Goal: Check status

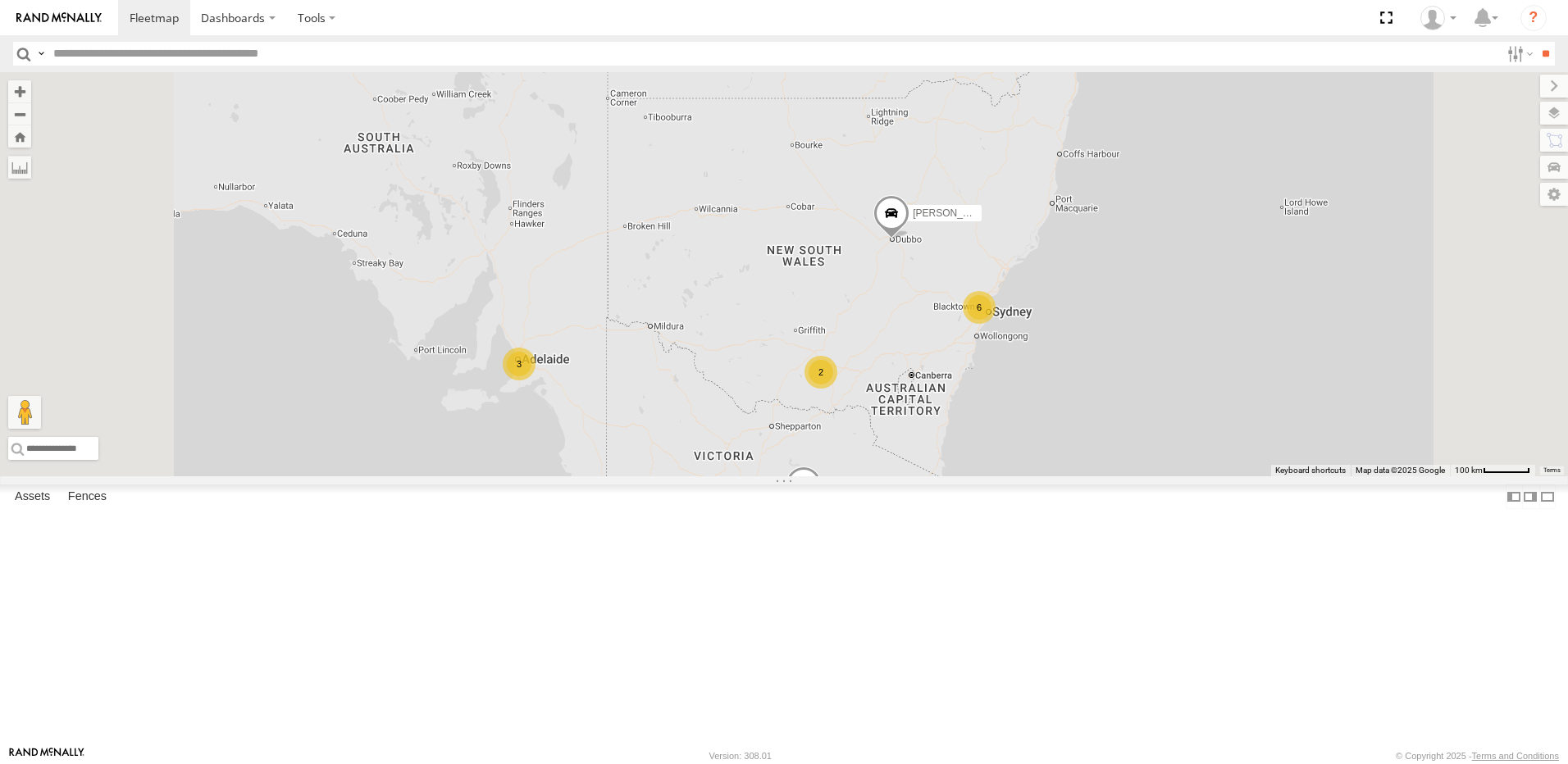
scroll to position [521, 0]
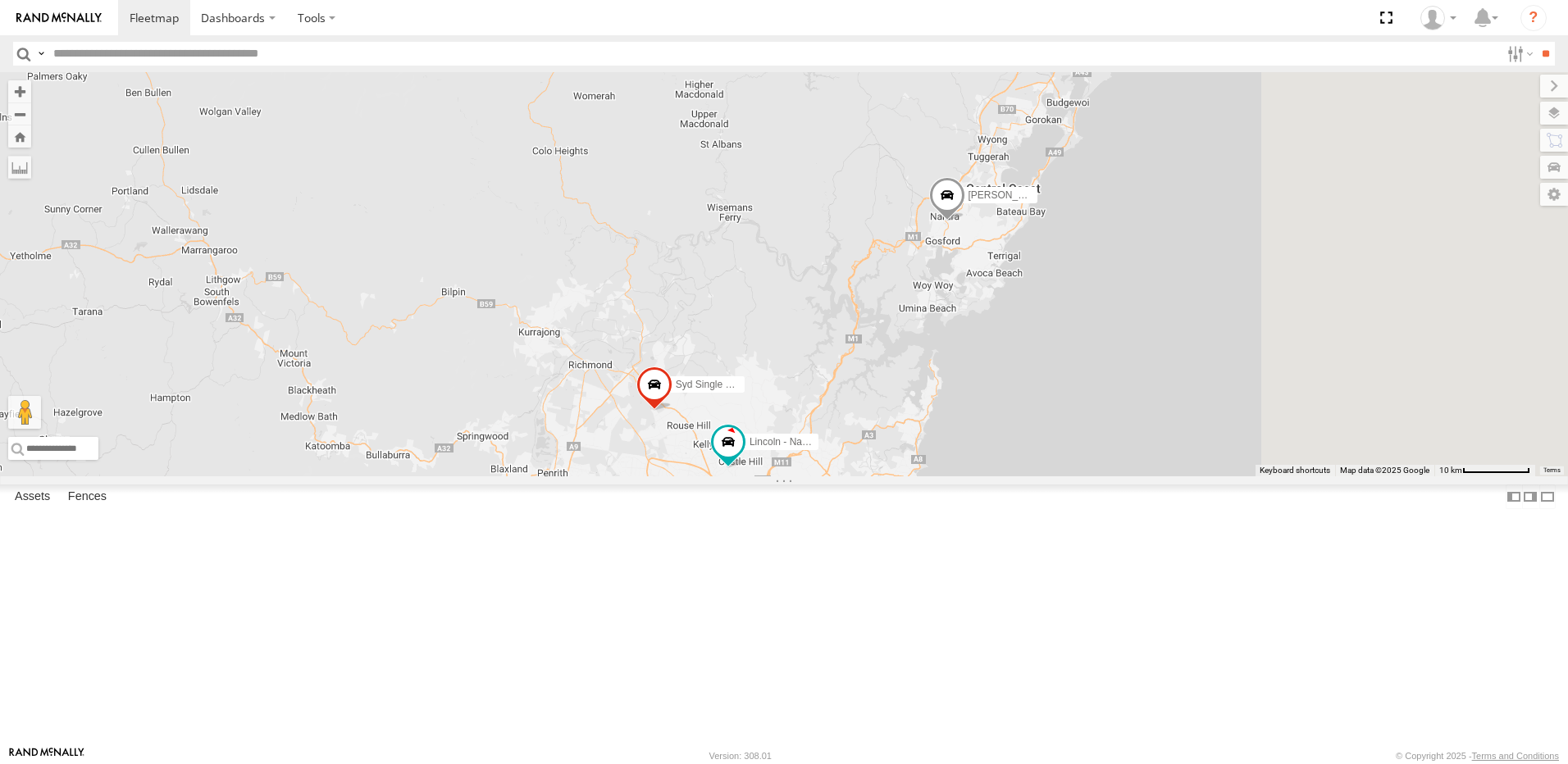
drag, startPoint x: 1004, startPoint y: 301, endPoint x: 679, endPoint y: 497, distance: 379.5
click at [679, 476] on div "[PERSON_NAME] - [PERSON_NAME] - [PERSON_NAME]-50 [PERSON_NAME] - [PERSON_NAME] …" at bounding box center [784, 274] width 1568 height 404
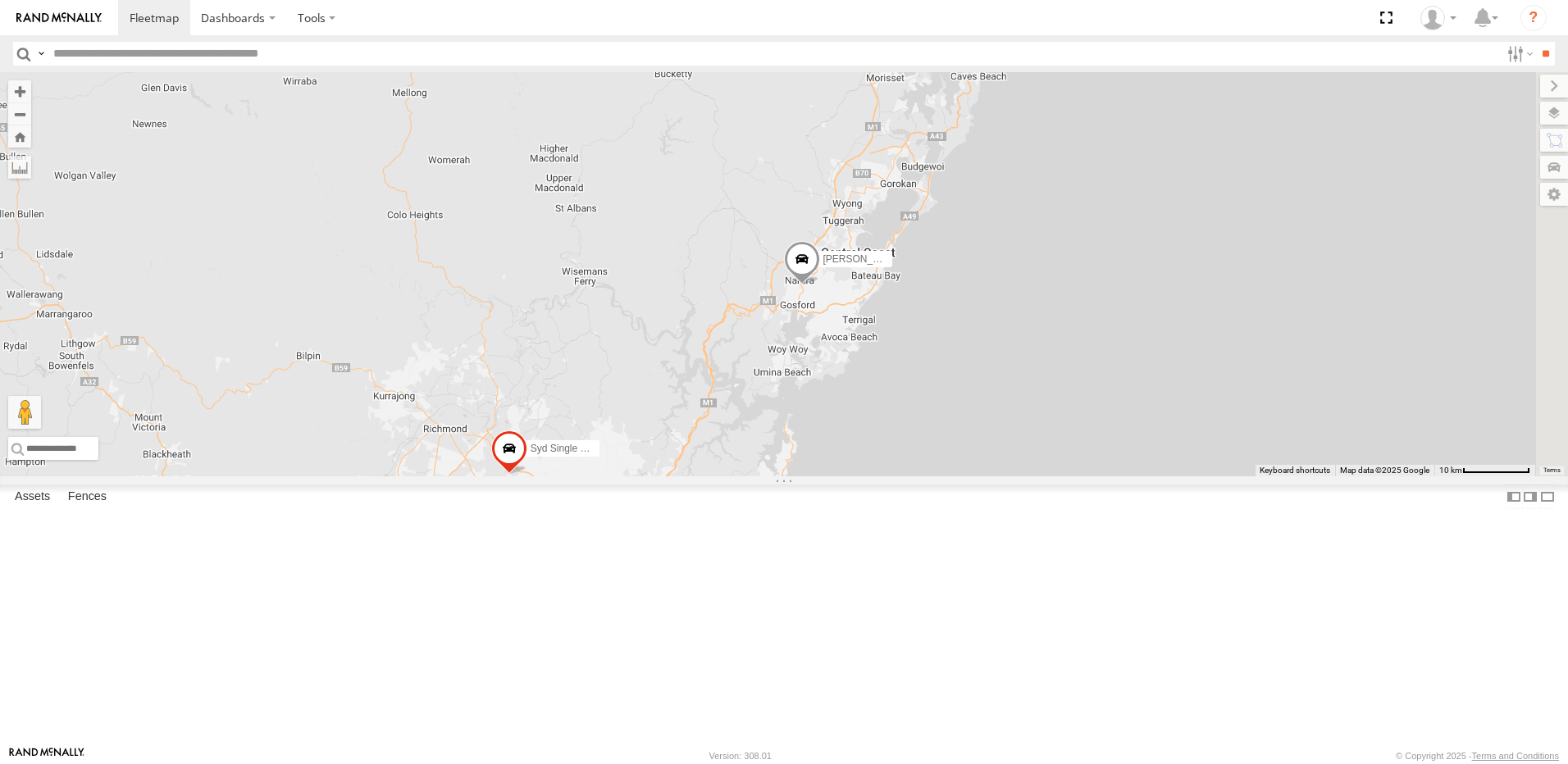
drag, startPoint x: 926, startPoint y: 419, endPoint x: 812, endPoint y: 481, distance: 129.8
click at [812, 476] on div "[PERSON_NAME] - [PERSON_NAME] - [PERSON_NAME]-50 [PERSON_NAME] - [PERSON_NAME] …" at bounding box center [784, 274] width 1568 height 404
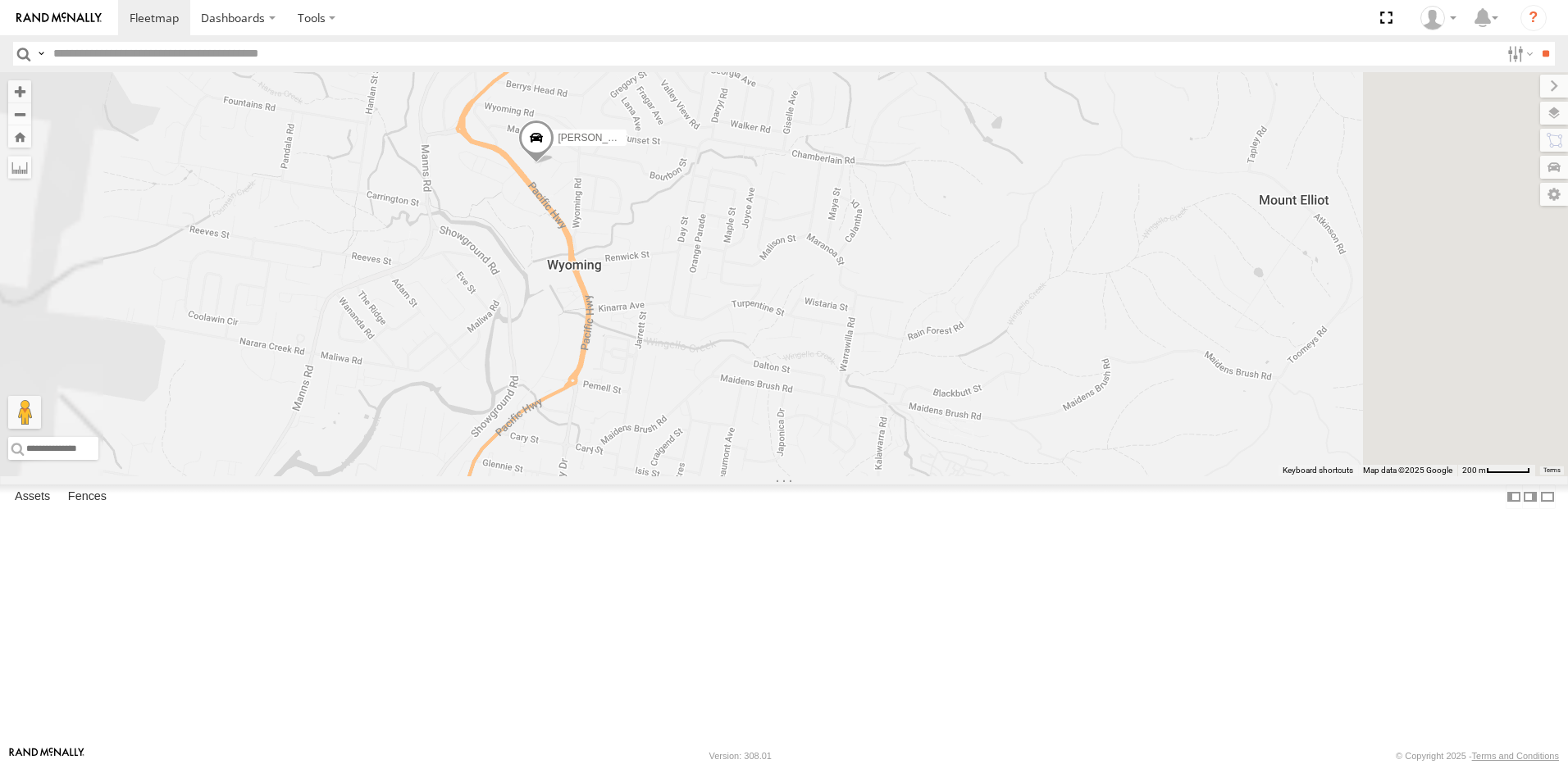
drag, startPoint x: 753, startPoint y: 261, endPoint x: 760, endPoint y: 529, distance: 268.1
click at [760, 476] on div "[PERSON_NAME] - [PERSON_NAME] - [PERSON_NAME]-50 [PERSON_NAME] - [PERSON_NAME] …" at bounding box center [784, 274] width 1568 height 404
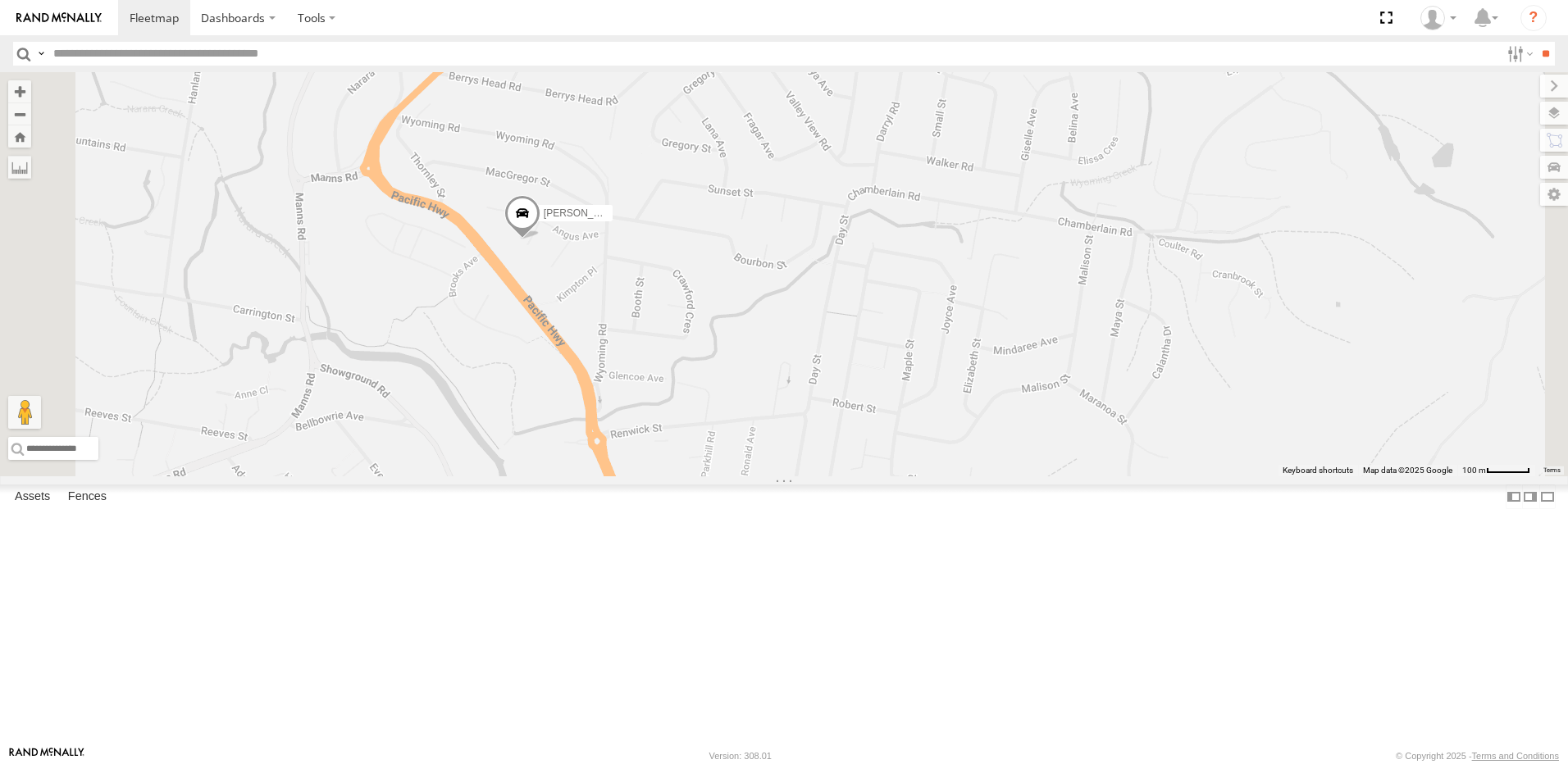
drag, startPoint x: 754, startPoint y: 379, endPoint x: 769, endPoint y: 476, distance: 98.2
click at [769, 476] on div "[PERSON_NAME] - [PERSON_NAME] - [PERSON_NAME]-50 [PERSON_NAME] - [PERSON_NAME] …" at bounding box center [784, 274] width 1568 height 404
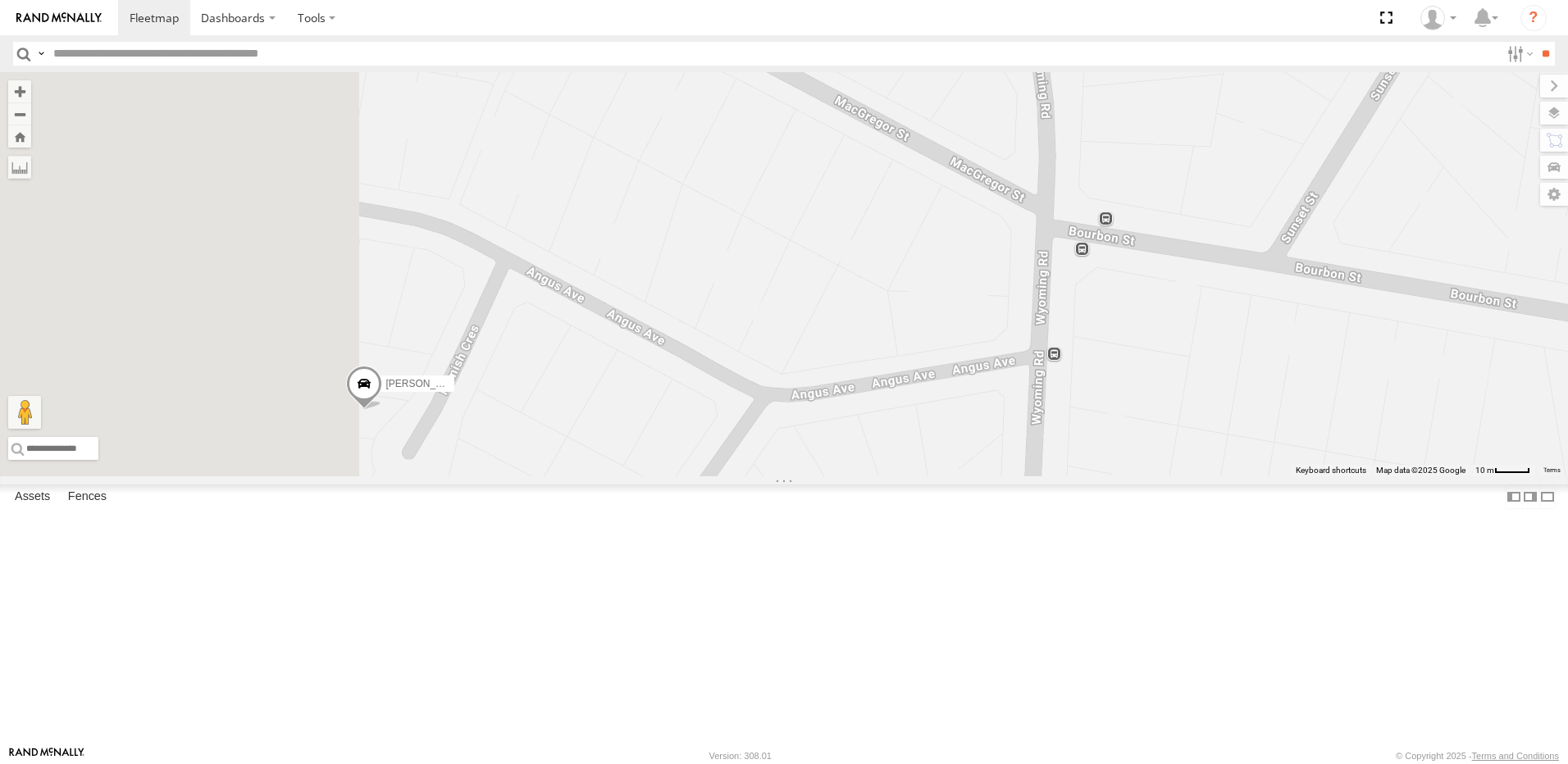
drag, startPoint x: 598, startPoint y: 332, endPoint x: 895, endPoint y: 620, distance: 413.7
click at [895, 476] on div "[PERSON_NAME] - [PERSON_NAME] - [PERSON_NAME]-50 [PERSON_NAME] - [PERSON_NAME] …" at bounding box center [784, 274] width 1568 height 404
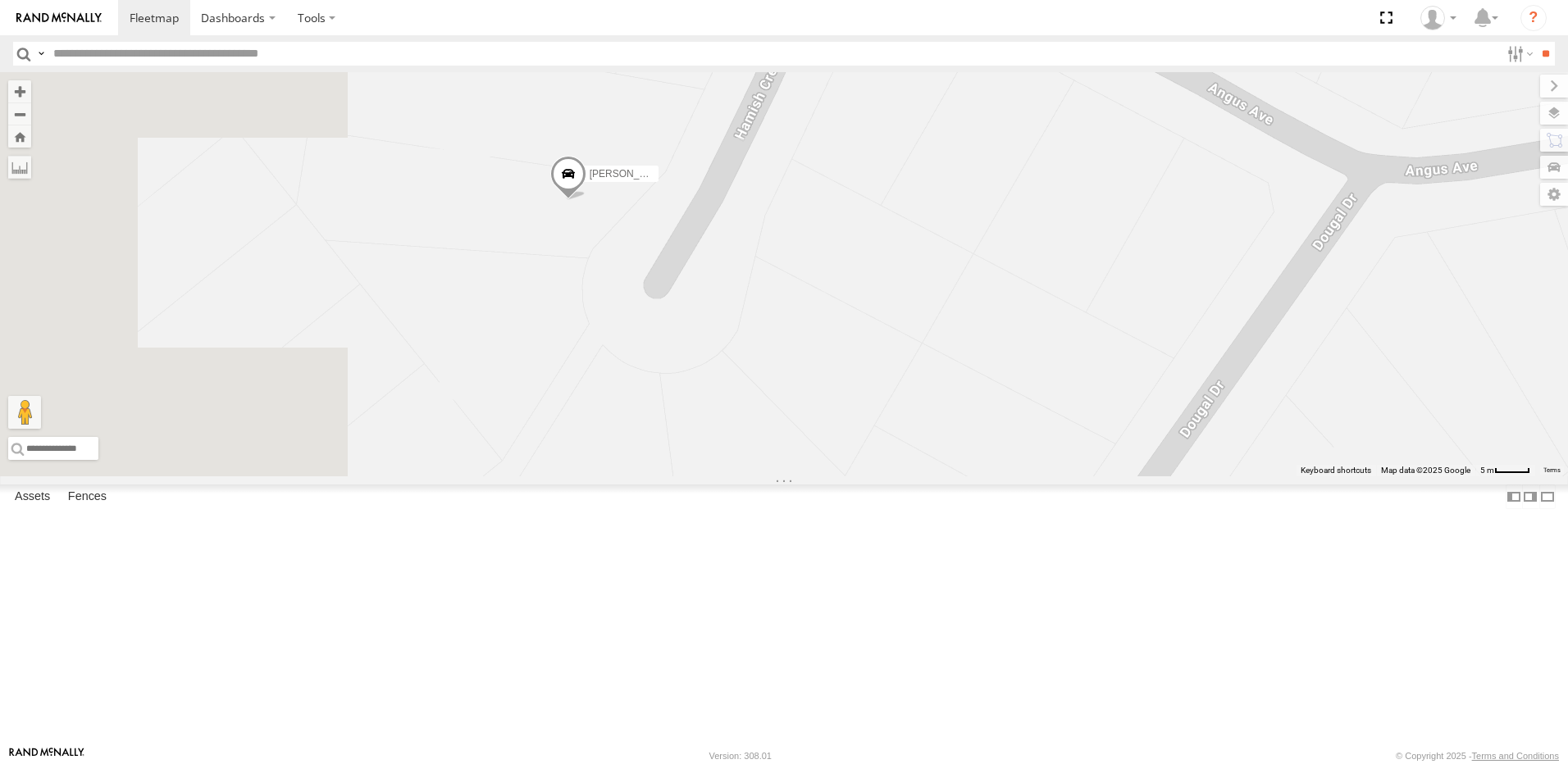
drag, startPoint x: 623, startPoint y: 544, endPoint x: 968, endPoint y: 364, distance: 389.1
click at [968, 364] on div "[PERSON_NAME] - [PERSON_NAME] - [PERSON_NAME]-50 [PERSON_NAME] - [PERSON_NAME] …" at bounding box center [784, 274] width 1568 height 404
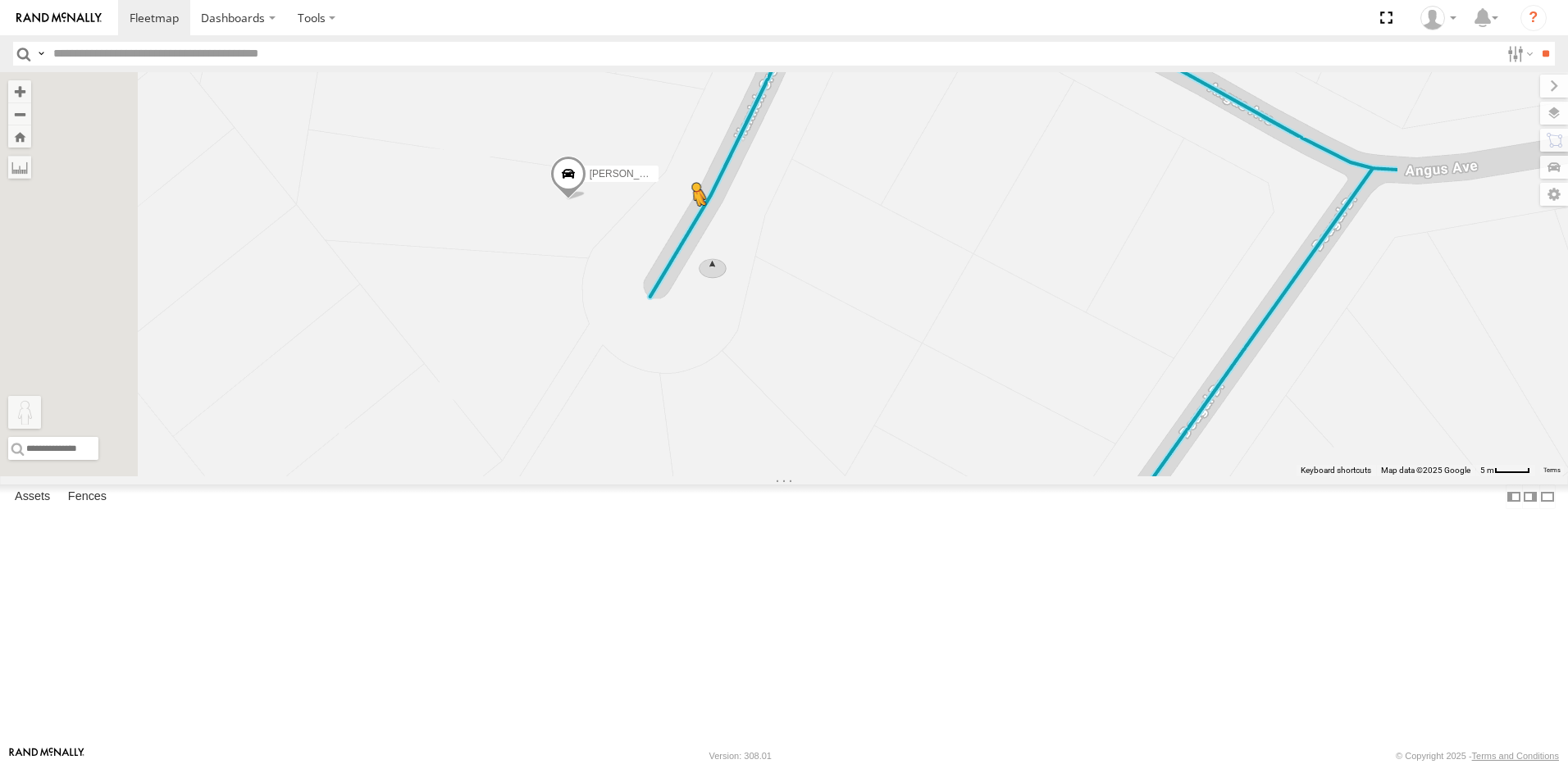
drag, startPoint x: 440, startPoint y: 683, endPoint x: 899, endPoint y: 357, distance: 563.0
click at [899, 357] on div "[PERSON_NAME] - [PERSON_NAME] - [PERSON_NAME]-50 [PERSON_NAME] - [PERSON_NAME] …" at bounding box center [784, 274] width 1568 height 404
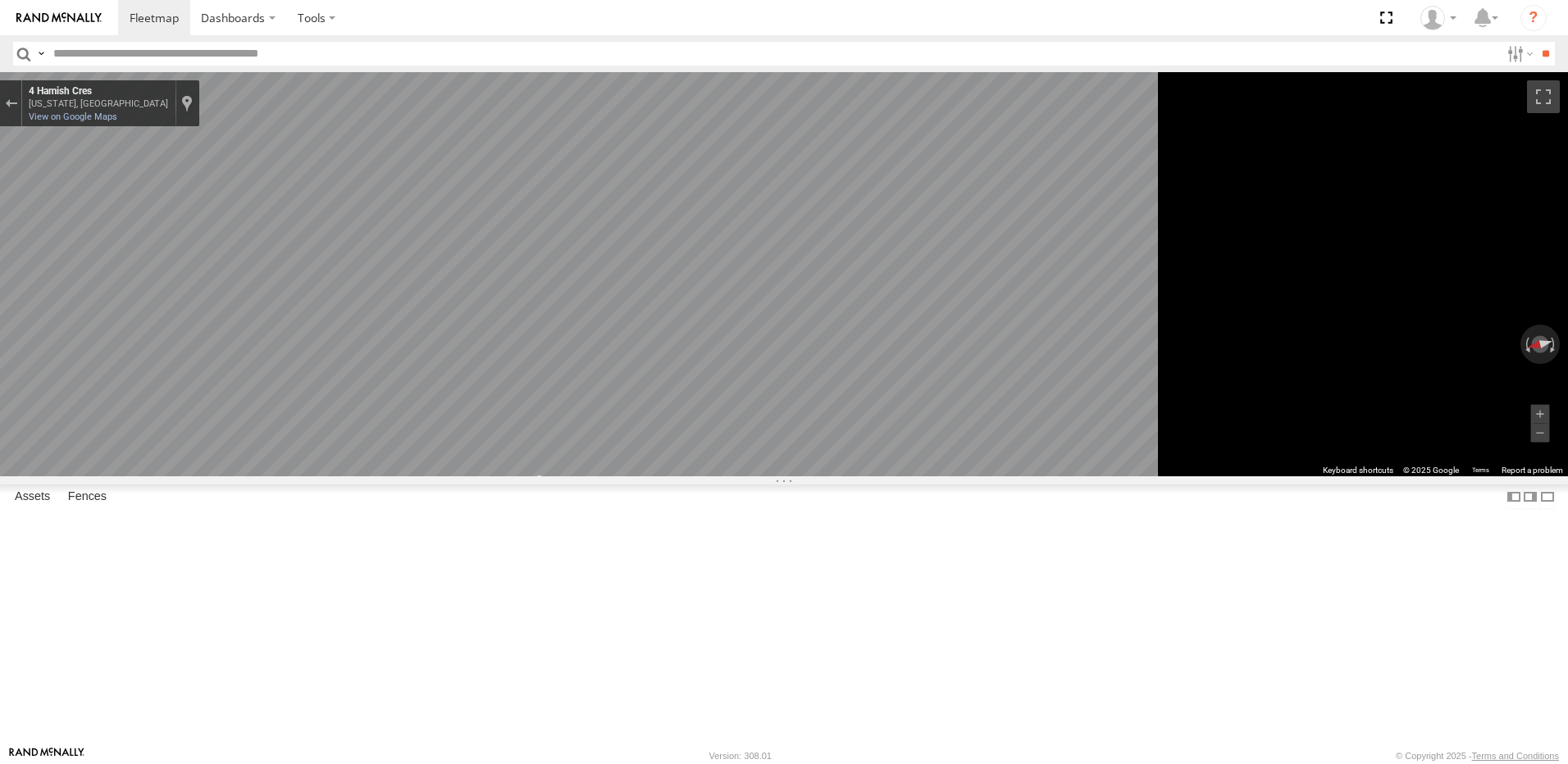
click at [401, 355] on main "← Move left → Move right ↑ Move up ↓ Move down + Zoom in - Zoom out Home Jump l…" at bounding box center [784, 409] width 1568 height 674
click at [302, 416] on main "← Move left → Move right ↑ Move up ↓ Move down + Zoom in - Zoom out Home Jump l…" at bounding box center [784, 409] width 1568 height 674
